Goal: Transaction & Acquisition: Book appointment/travel/reservation

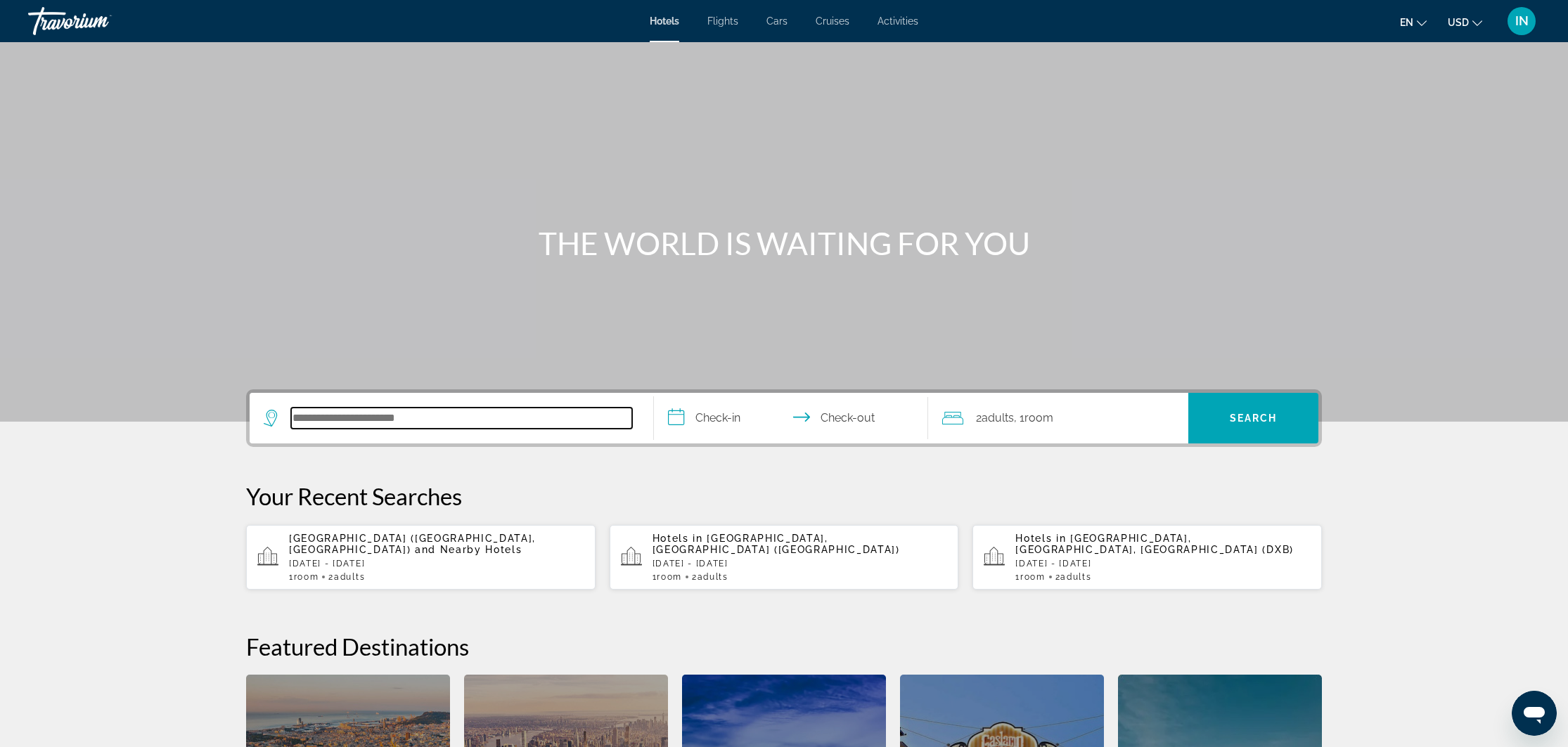
click at [435, 423] on input "Search hotel destination" at bounding box center [461, 418] width 341 height 21
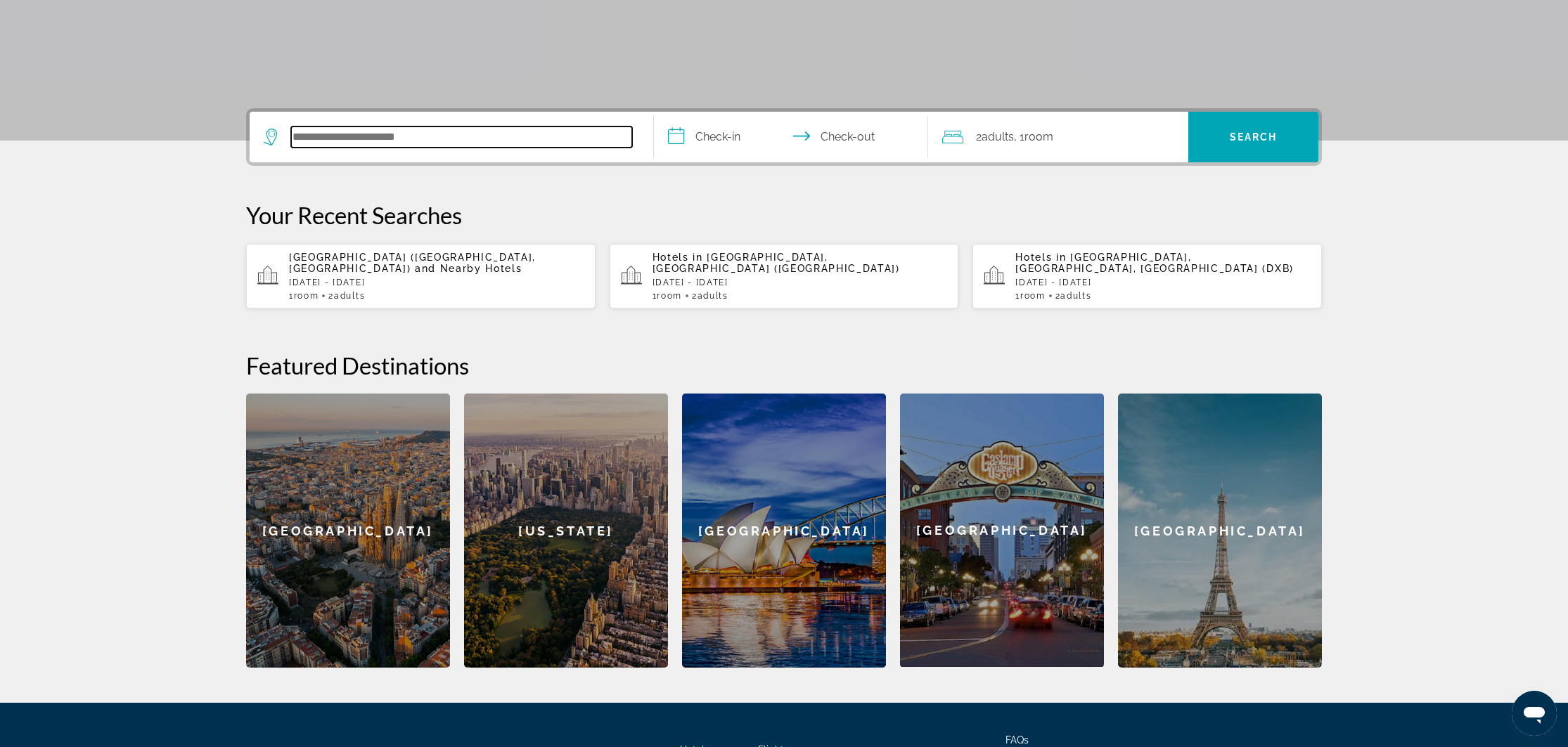
scroll to position [344, 0]
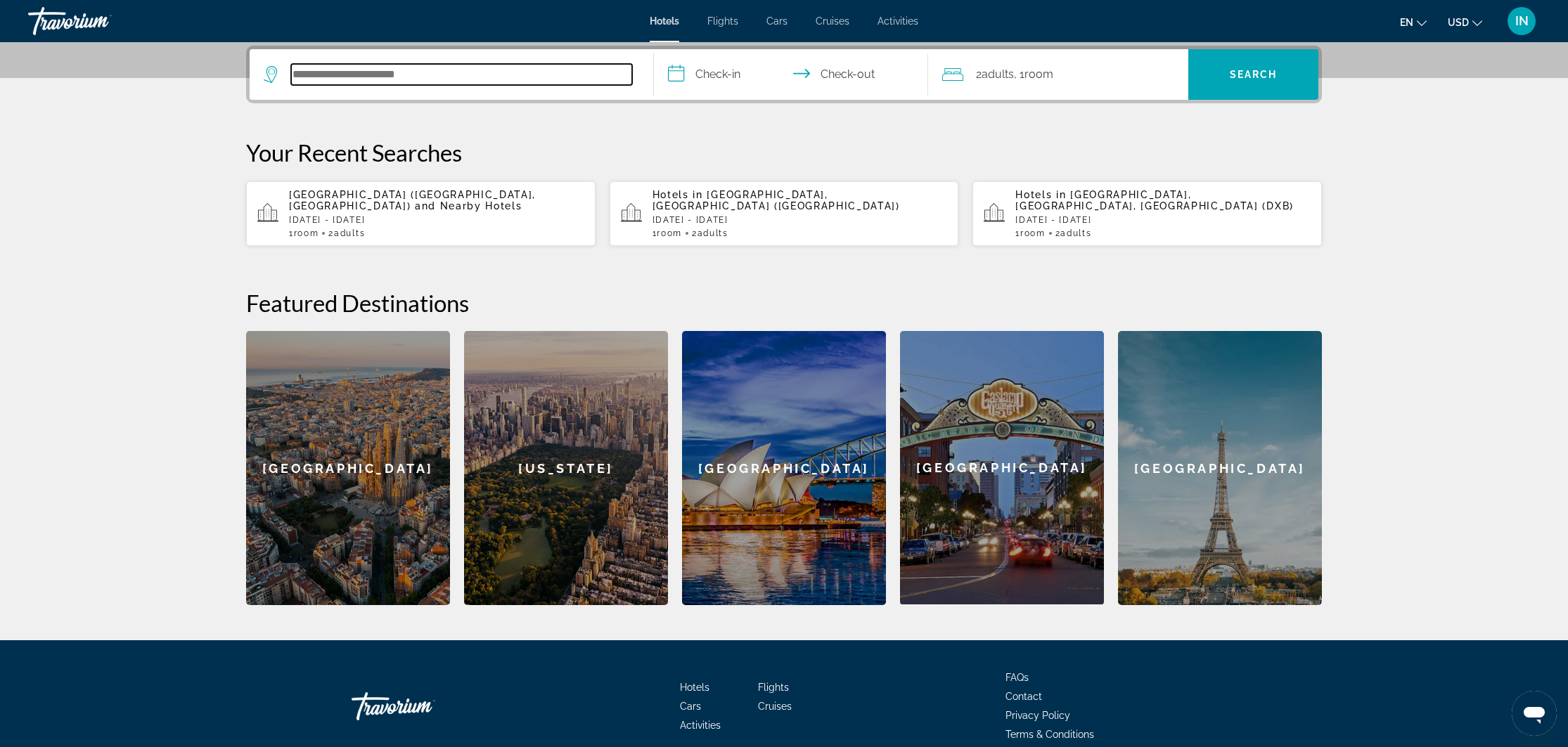
type input "*"
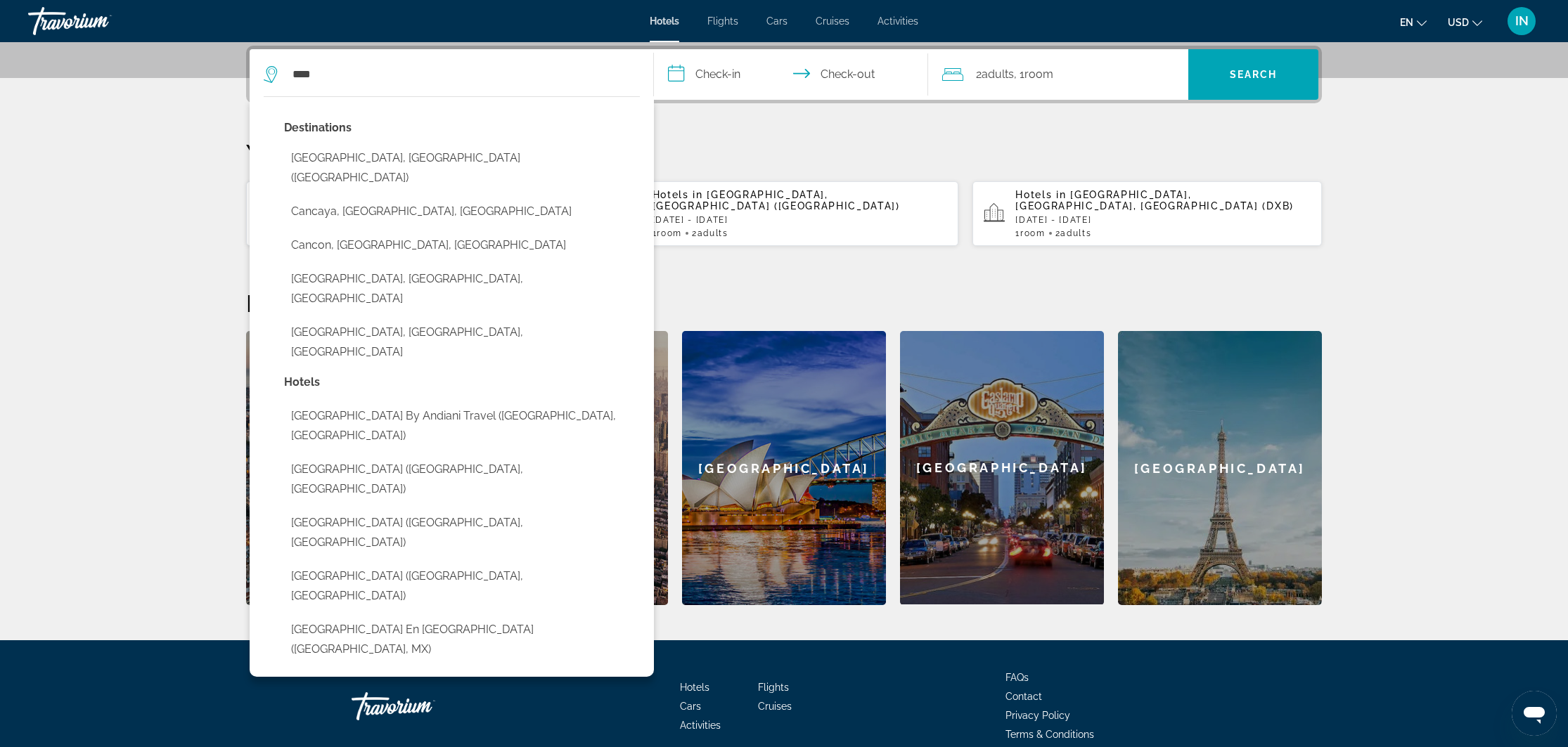
click at [374, 155] on button "[GEOGRAPHIC_DATA], [GEOGRAPHIC_DATA] ([GEOGRAPHIC_DATA])" at bounding box center [462, 168] width 356 height 46
type input "**********"
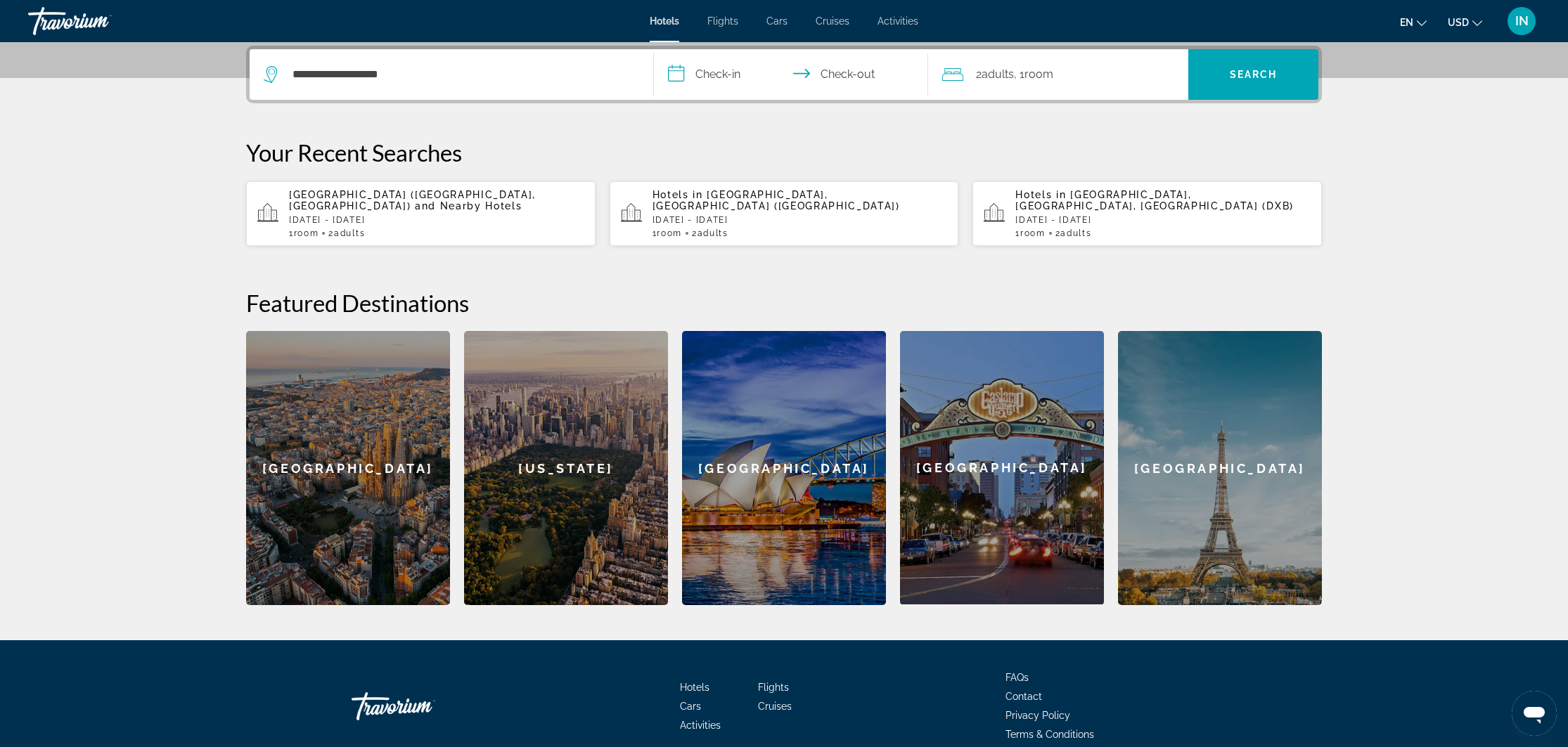
click at [670, 75] on input "**********" at bounding box center [793, 76] width 280 height 55
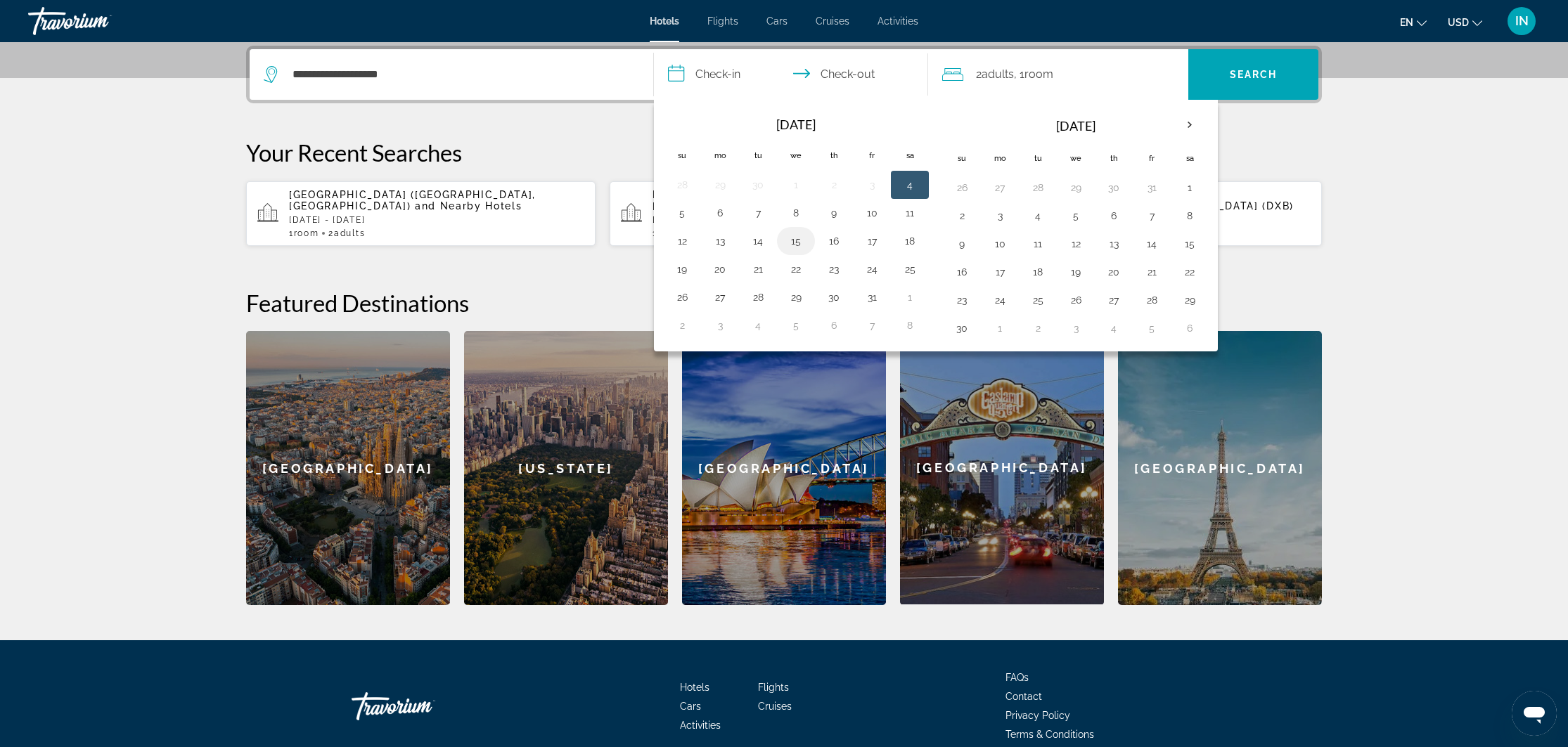
click at [795, 239] on button "15" at bounding box center [796, 240] width 23 height 19
click at [760, 272] on button "21" at bounding box center [757, 269] width 23 height 19
type input "**********"
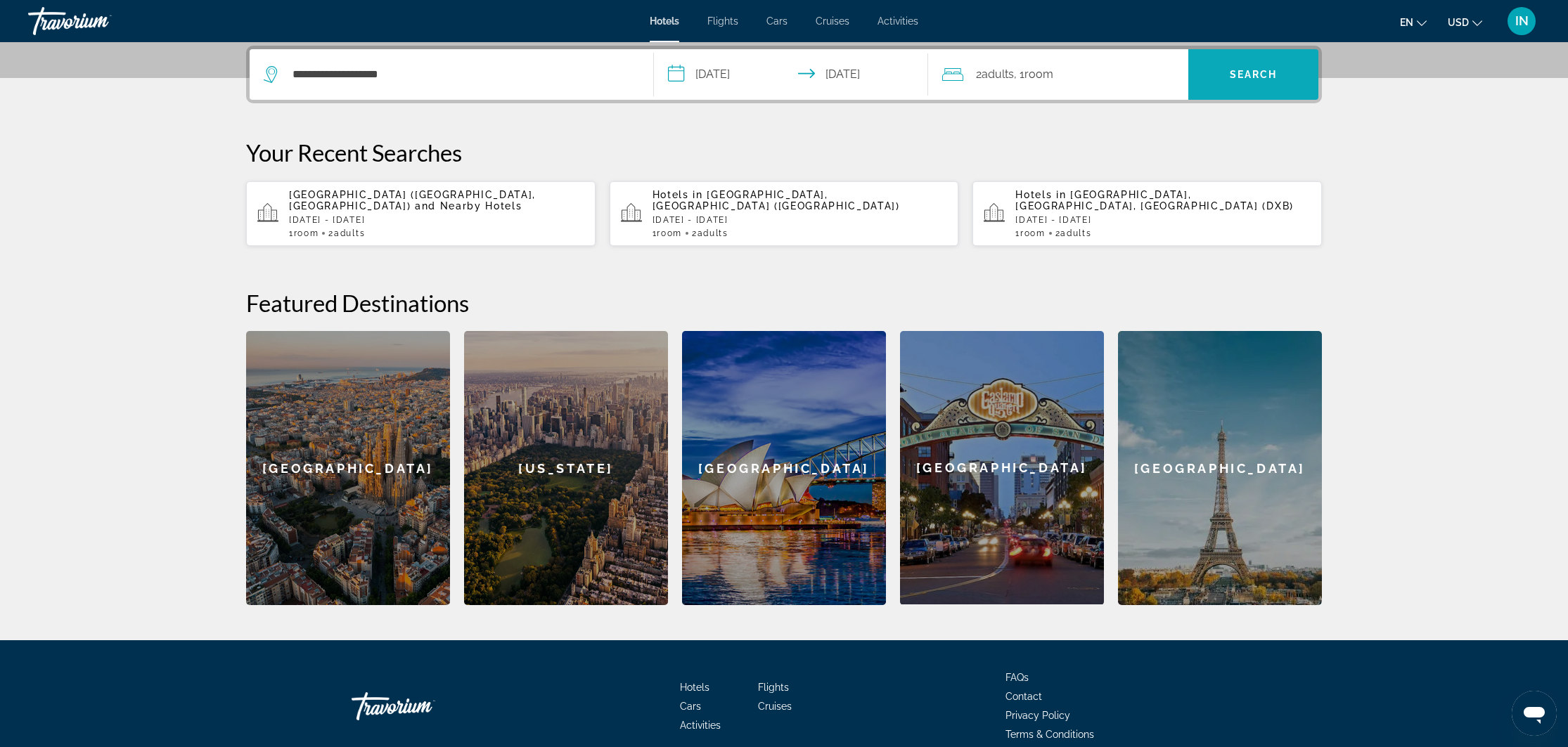
click at [1262, 82] on span "Search" at bounding box center [1253, 74] width 130 height 34
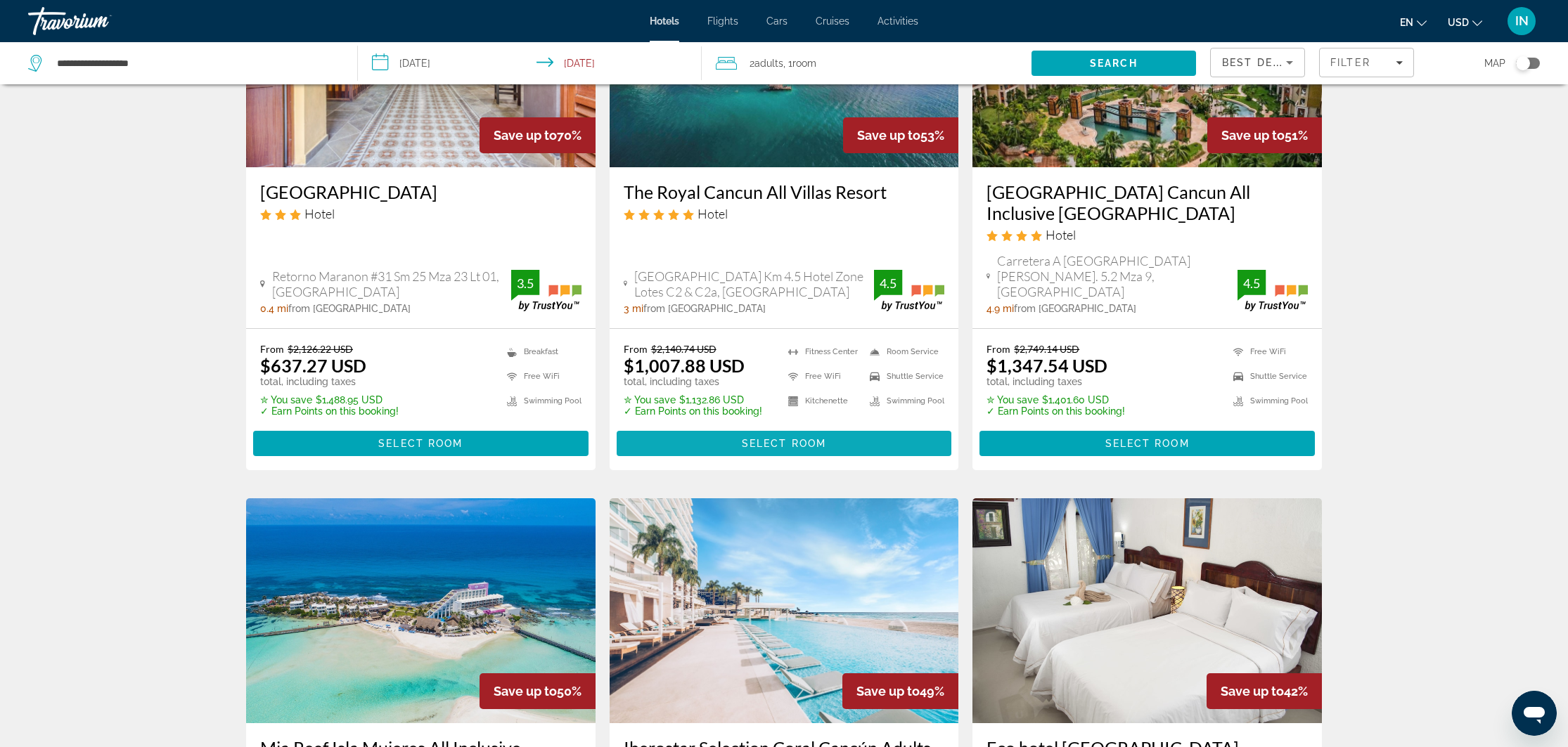
scroll to position [189, 0]
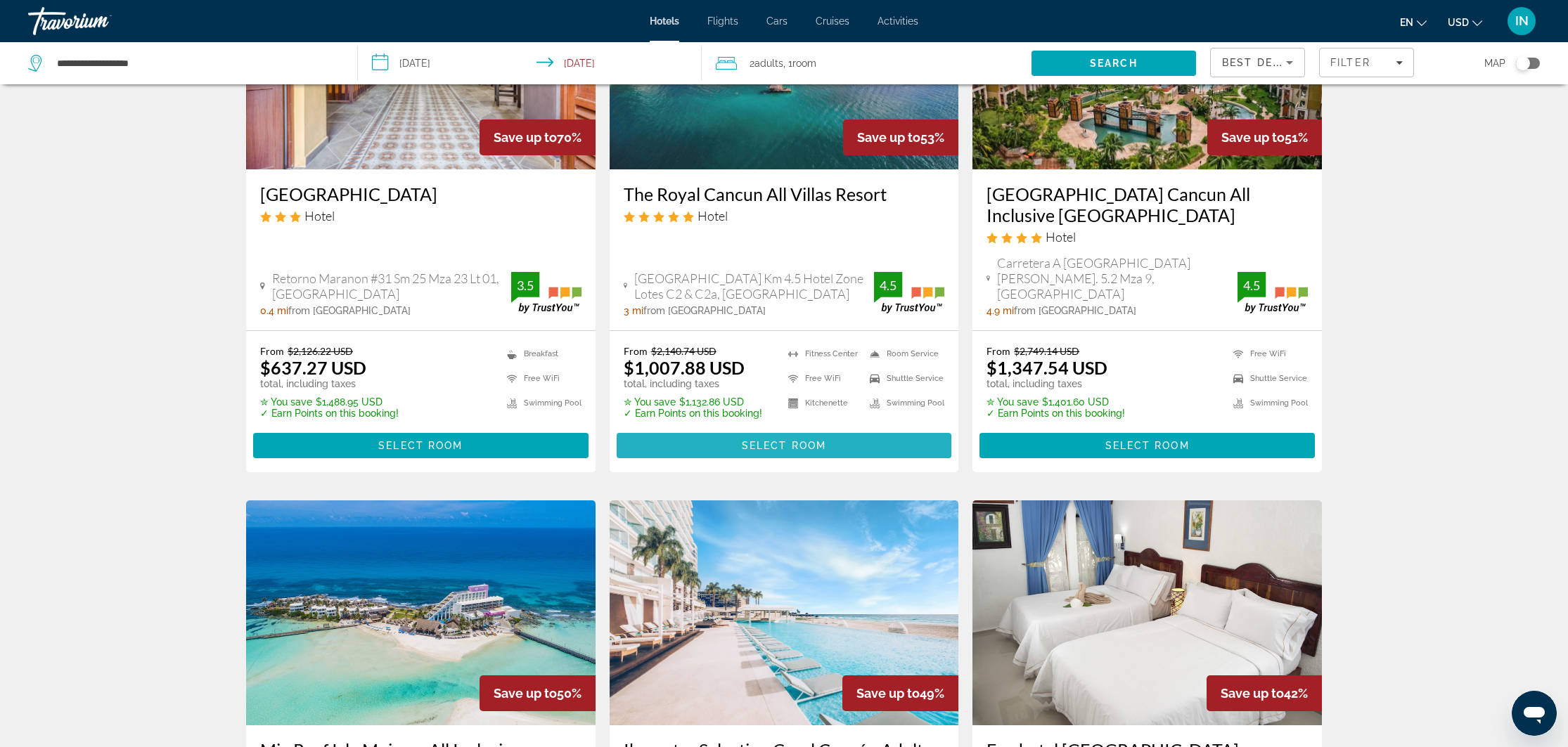
click at [830, 429] on span "Main content" at bounding box center [784, 445] width 335 height 34
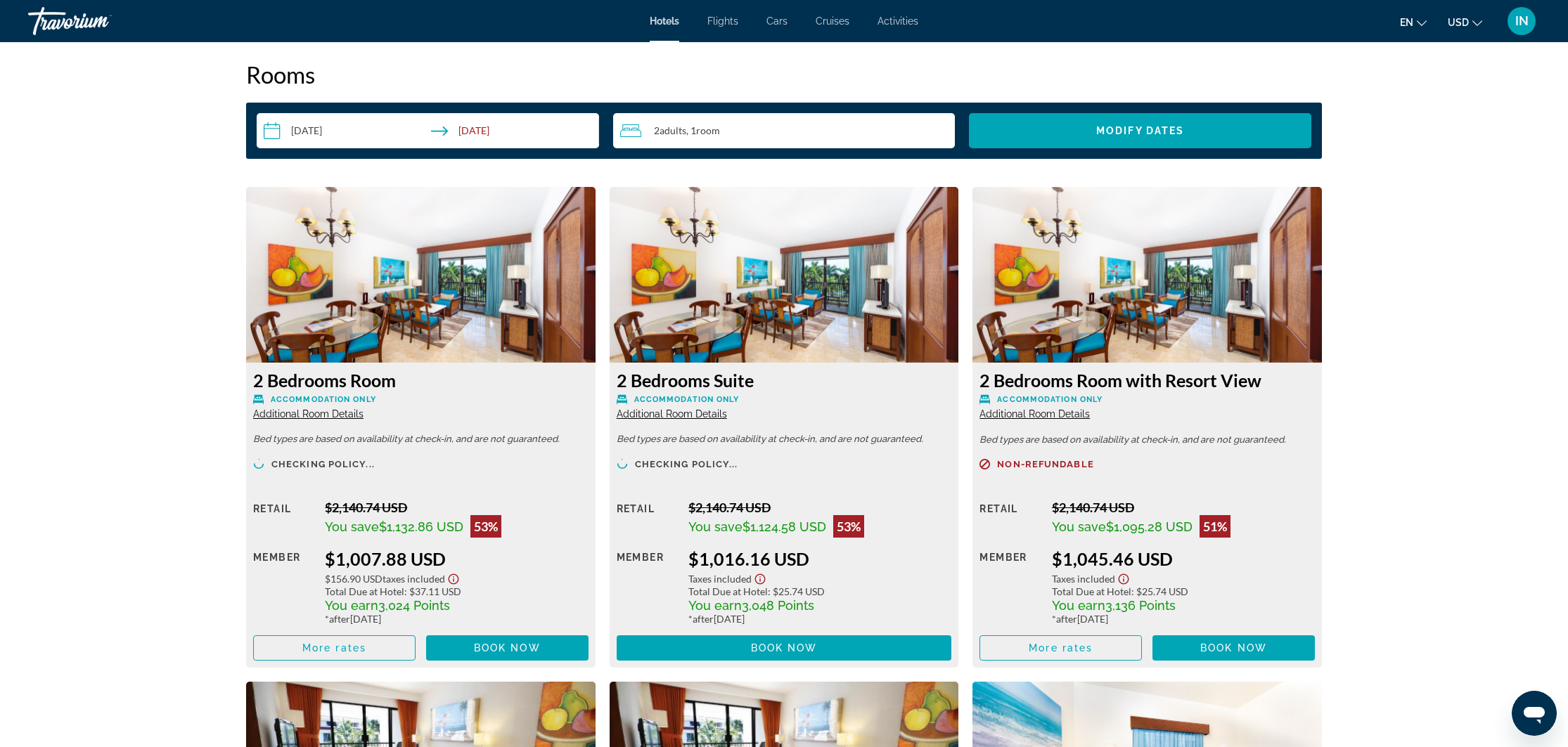
scroll to position [1803, 0]
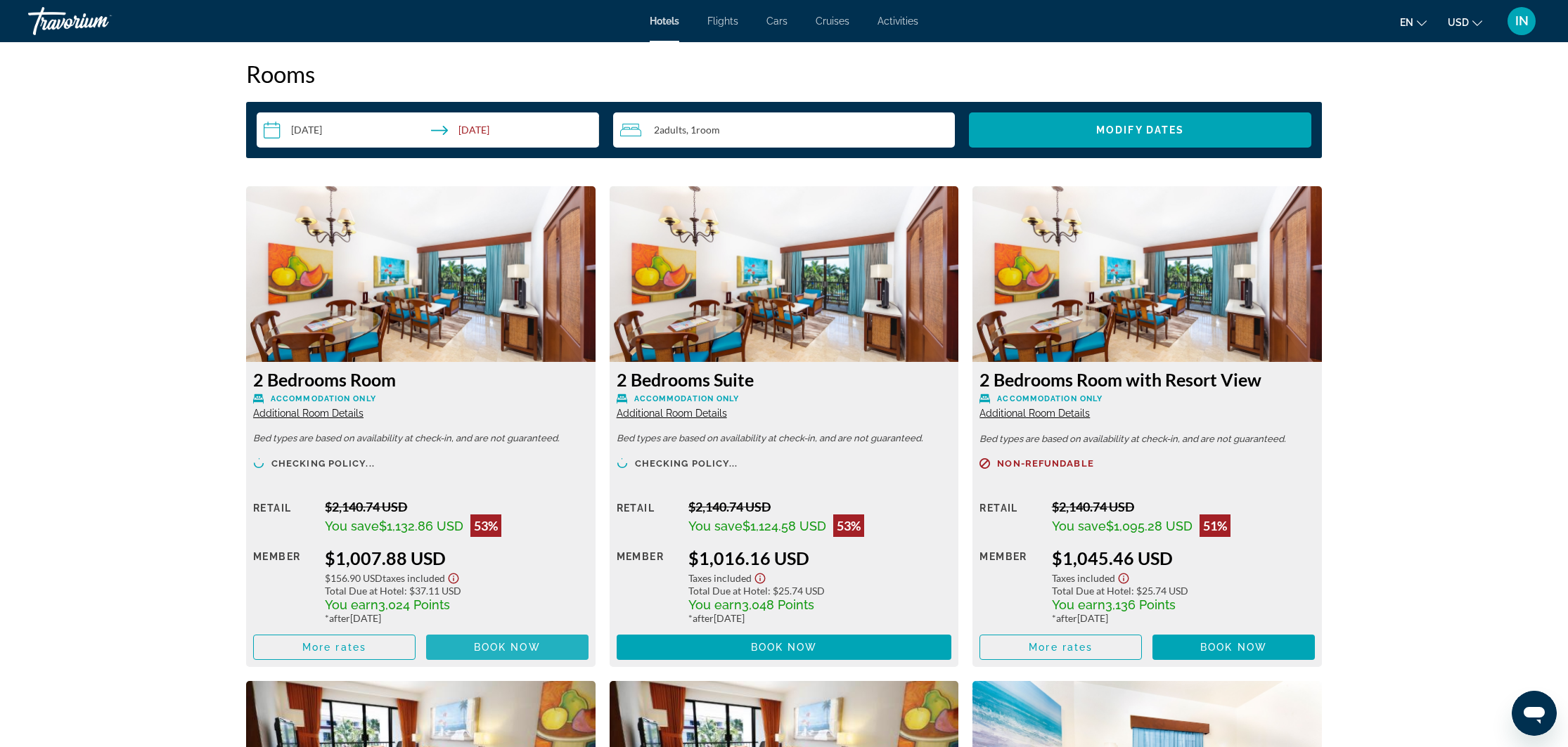
click at [551, 650] on span "Main content" at bounding box center [507, 646] width 162 height 34
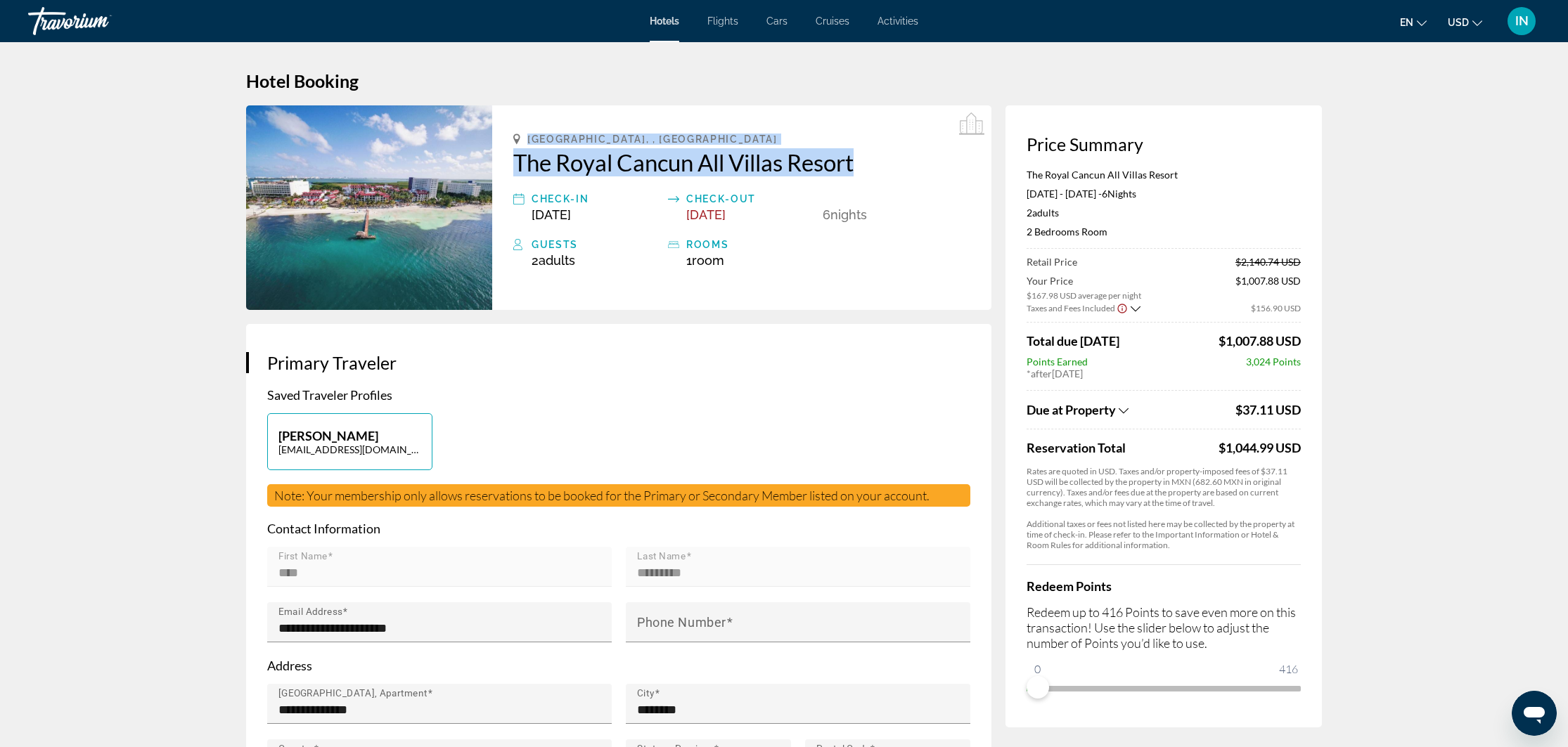
drag, startPoint x: 513, startPoint y: 133, endPoint x: 866, endPoint y: 164, distance: 354.4
click at [865, 164] on div "[GEOGRAPHIC_DATA], , [GEOGRAPHIC_DATA] [GEOGRAPHIC_DATA] All [GEOGRAPHIC_DATA] …" at bounding box center [742, 207] width 499 height 204
copy div "[GEOGRAPHIC_DATA], , [GEOGRAPHIC_DATA] [GEOGRAPHIC_DATA] All [GEOGRAPHIC_DATA]"
